Goal: Task Accomplishment & Management: Use online tool/utility

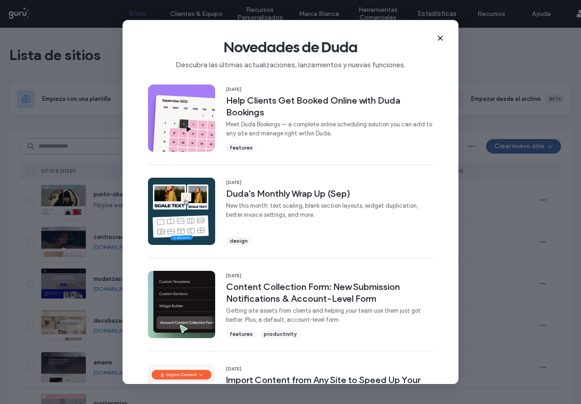
click at [438, 35] on icon at bounding box center [440, 38] width 7 height 7
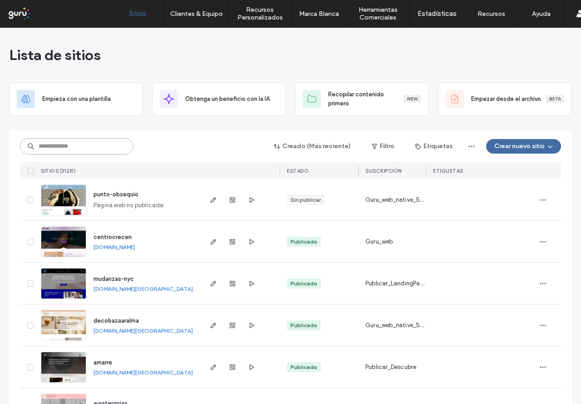
click at [57, 146] on input at bounding box center [76, 146] width 113 height 16
paste input "**********"
type input "**********"
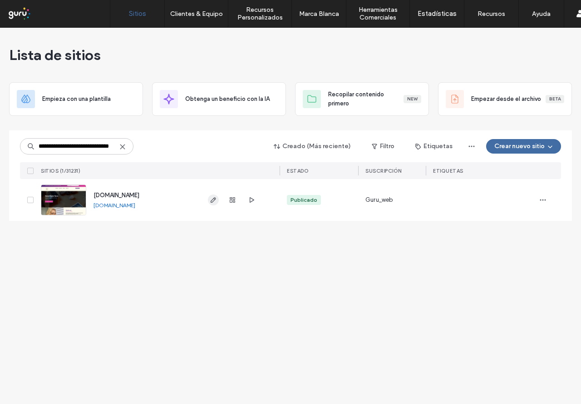
scroll to position [0, 0]
click at [215, 199] on use "button" at bounding box center [213, 199] width 5 height 5
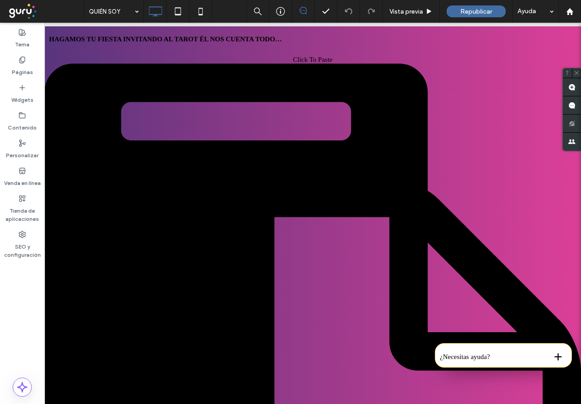
scroll to position [272, 0]
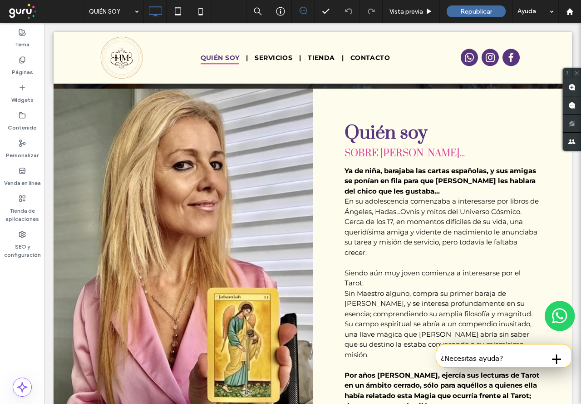
click at [20, 177] on label "Venda en línea" at bounding box center [22, 180] width 37 height 13
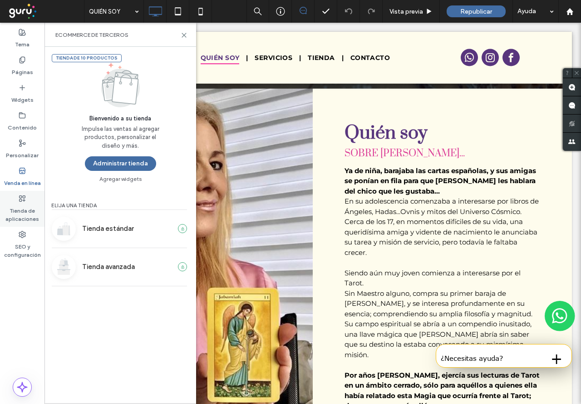
click at [24, 207] on label "Tienda de aplicaciones" at bounding box center [22, 212] width 44 height 21
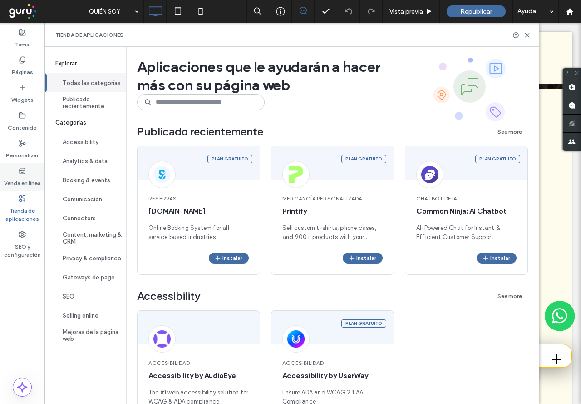
click at [14, 177] on label "Venda en línea" at bounding box center [22, 180] width 37 height 13
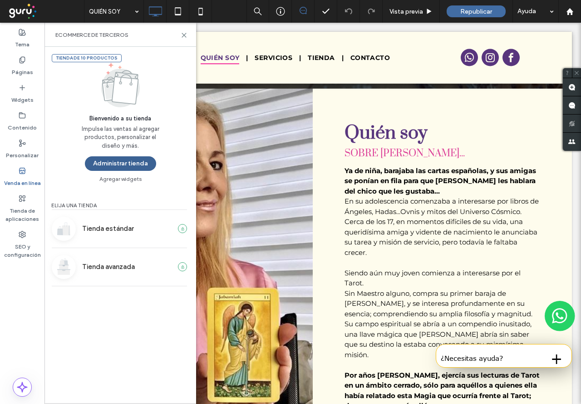
click at [103, 162] on button "Administrar tienda" at bounding box center [120, 163] width 71 height 15
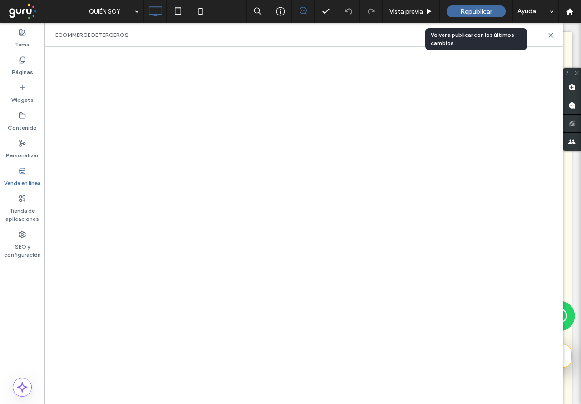
click at [481, 6] on div "Republicar" at bounding box center [476, 11] width 59 height 12
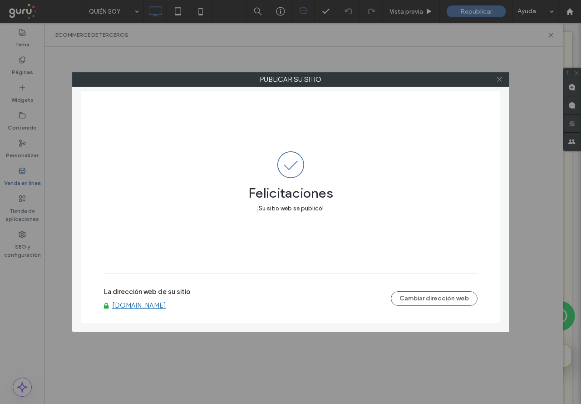
click at [499, 79] on icon at bounding box center [499, 79] width 7 height 7
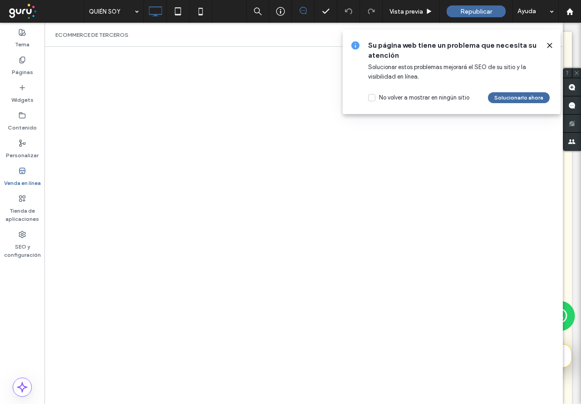
click at [550, 44] on icon at bounding box center [549, 45] width 7 height 7
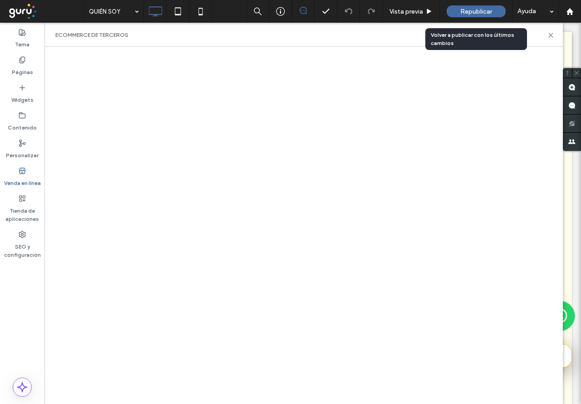
click at [468, 14] on span "Republicar" at bounding box center [476, 12] width 32 height 8
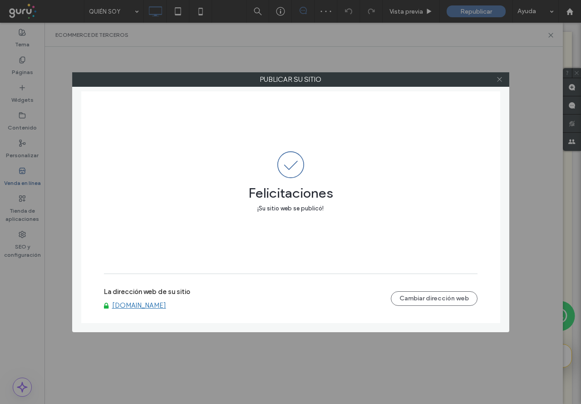
click at [502, 79] on icon at bounding box center [499, 79] width 7 height 7
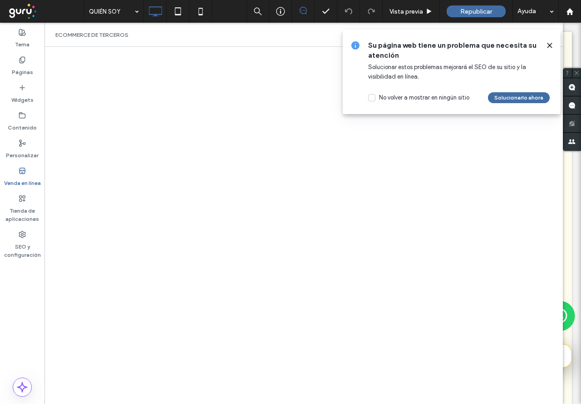
drag, startPoint x: 551, startPoint y: 45, endPoint x: 523, endPoint y: 52, distance: 29.3
click at [551, 45] on icon at bounding box center [549, 45] width 7 height 7
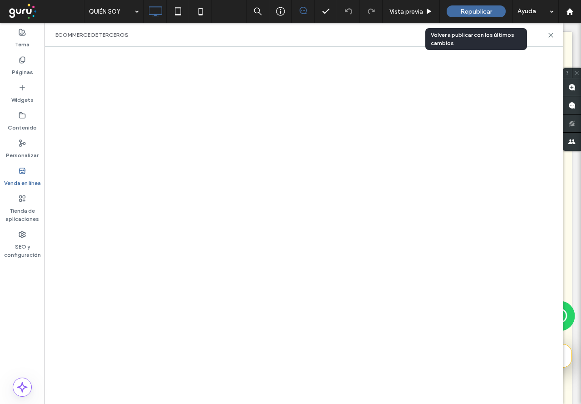
click at [482, 10] on span "Republicar" at bounding box center [476, 12] width 32 height 8
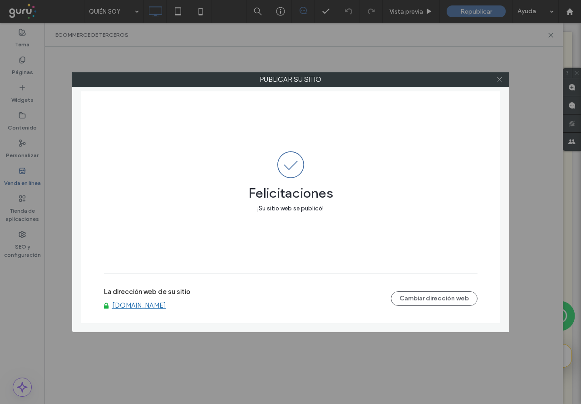
click at [500, 77] on icon at bounding box center [499, 79] width 7 height 7
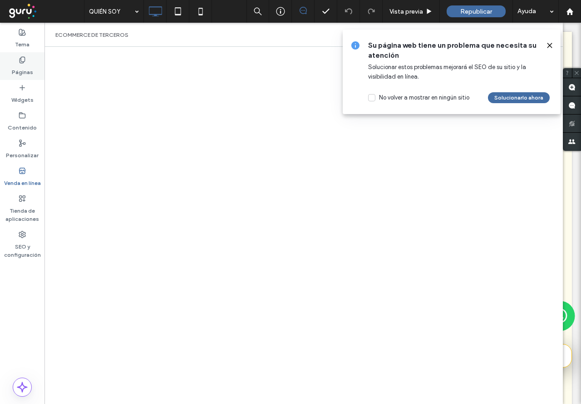
click at [17, 63] on div "Páginas" at bounding box center [22, 66] width 44 height 28
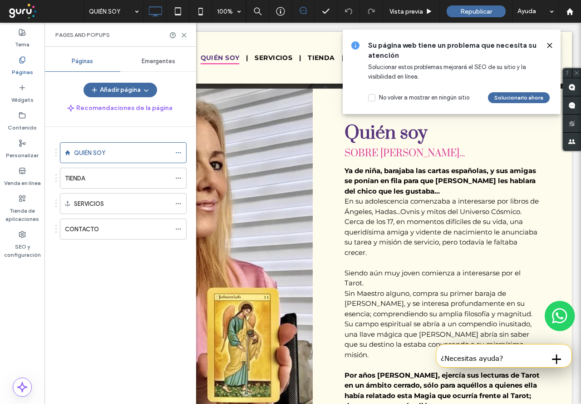
click at [151, 61] on span "Emergentes" at bounding box center [159, 61] width 34 height 7
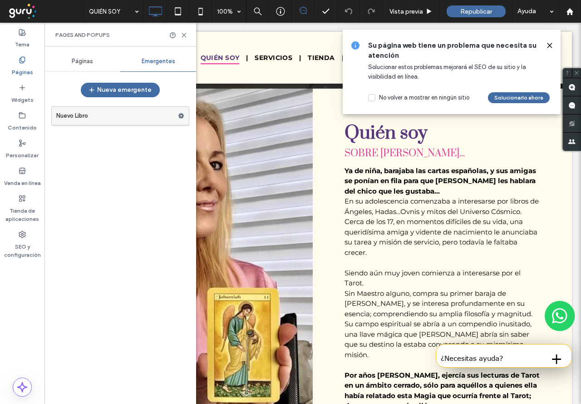
click at [129, 113] on label "Nuevo Libro" at bounding box center [117, 116] width 122 height 18
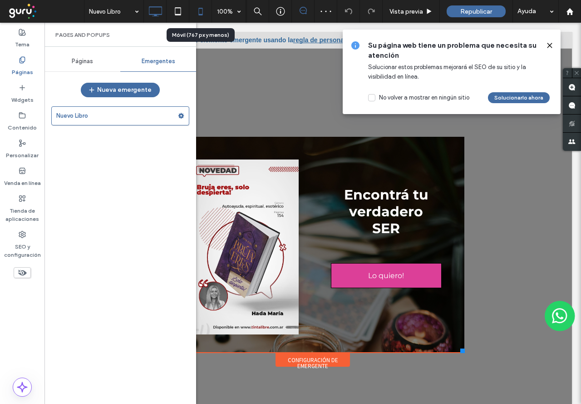
click at [202, 6] on icon at bounding box center [201, 11] width 18 height 18
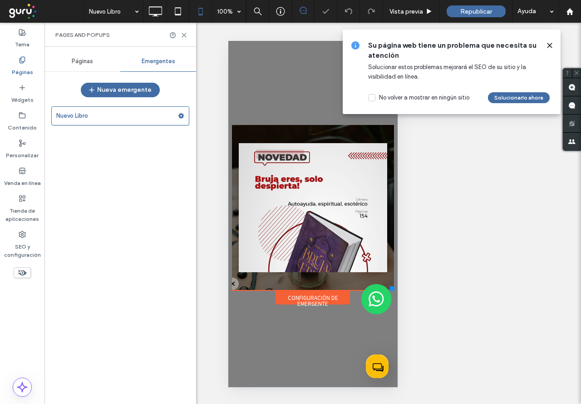
click at [549, 44] on icon at bounding box center [549, 45] width 7 height 7
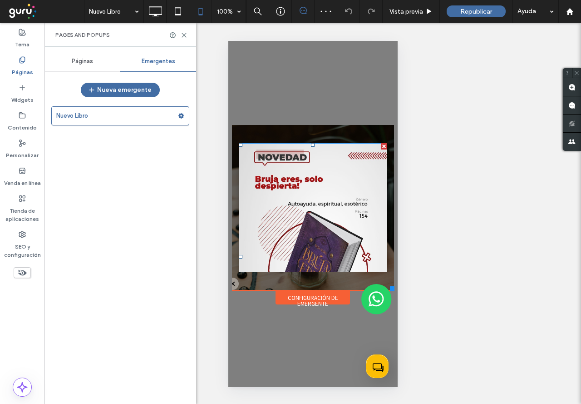
click at [321, 212] on img at bounding box center [312, 256] width 149 height 227
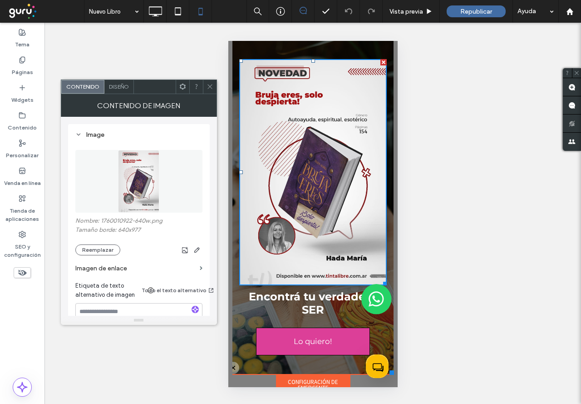
drag, startPoint x: 390, startPoint y: 288, endPoint x: 390, endPoint y: 374, distance: 85.8
click at [390, 374] on html "Click To Paste QUIÉN SOY SERVICIOS TIENDA CONTACTO Click To Paste SABIDURÍA y G…" at bounding box center [312, 241] width 169 height 400
click at [478, 15] on div "Republicar" at bounding box center [476, 11] width 59 height 12
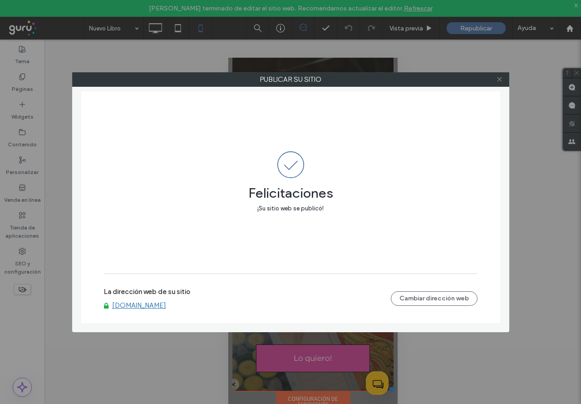
click at [500, 80] on icon at bounding box center [499, 79] width 7 height 7
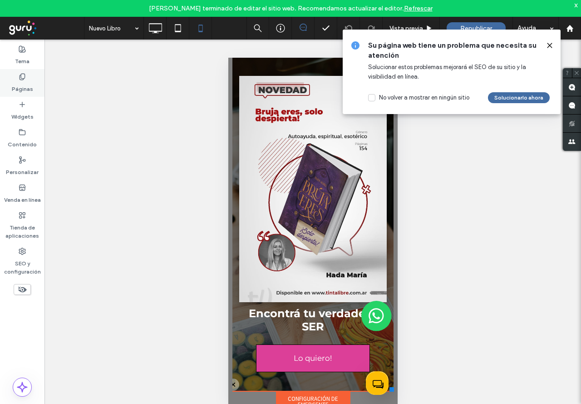
click at [19, 83] on label "Páginas" at bounding box center [22, 86] width 21 height 13
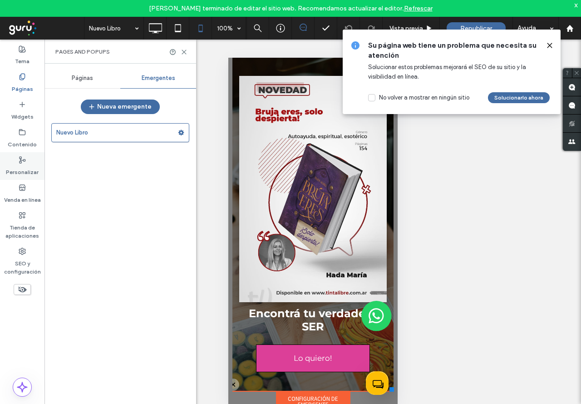
click at [28, 164] on label "Personalizar" at bounding box center [22, 169] width 33 height 13
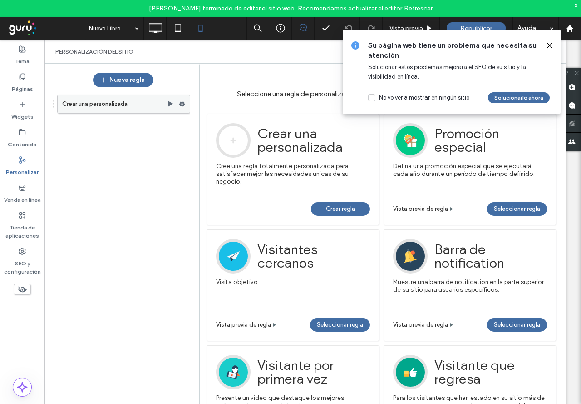
click at [94, 103] on label "Crear una personalizada" at bounding box center [114, 104] width 105 height 18
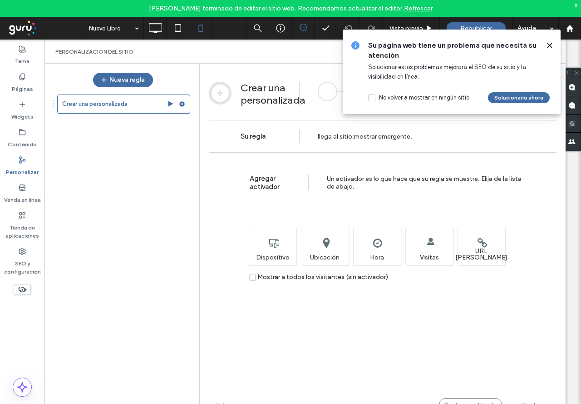
click at [550, 46] on use at bounding box center [549, 45] width 4 height 4
